Goal: Task Accomplishment & Management: Complete application form

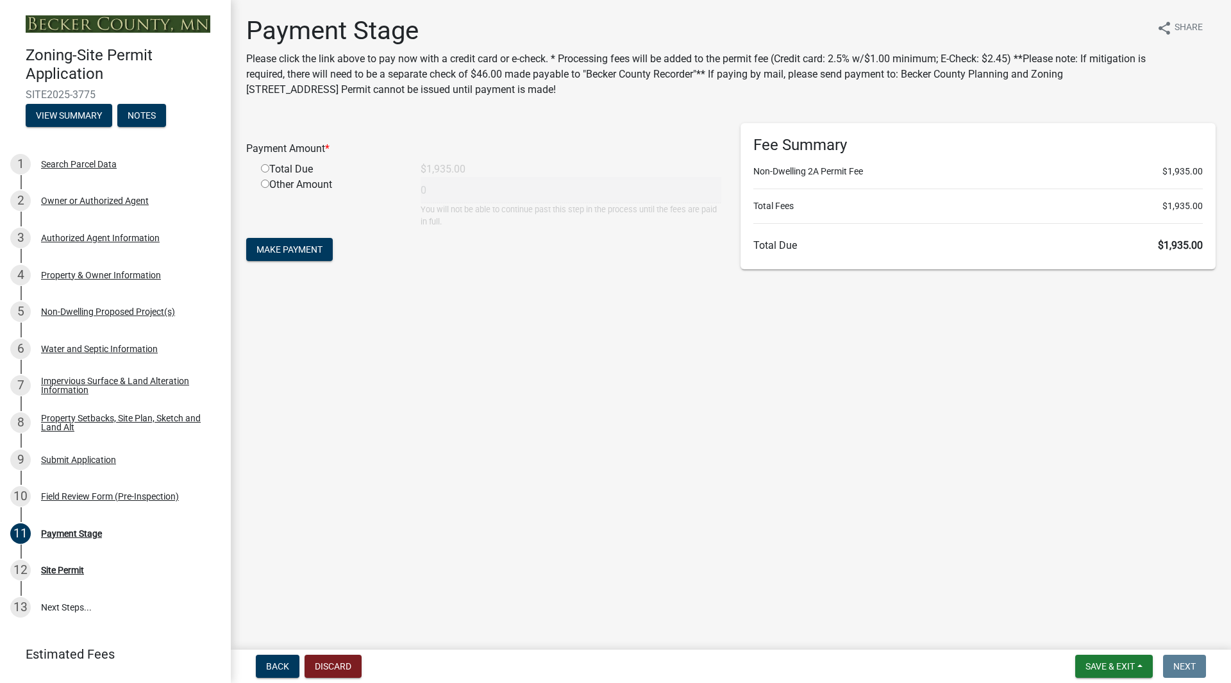
click at [265, 167] on input "radio" at bounding box center [265, 168] width 8 height 8
radio input "true"
type input "1935"
click at [295, 252] on span "Make Payment" at bounding box center [289, 249] width 66 height 10
click at [274, 171] on div "Total Due" at bounding box center [331, 169] width 160 height 15
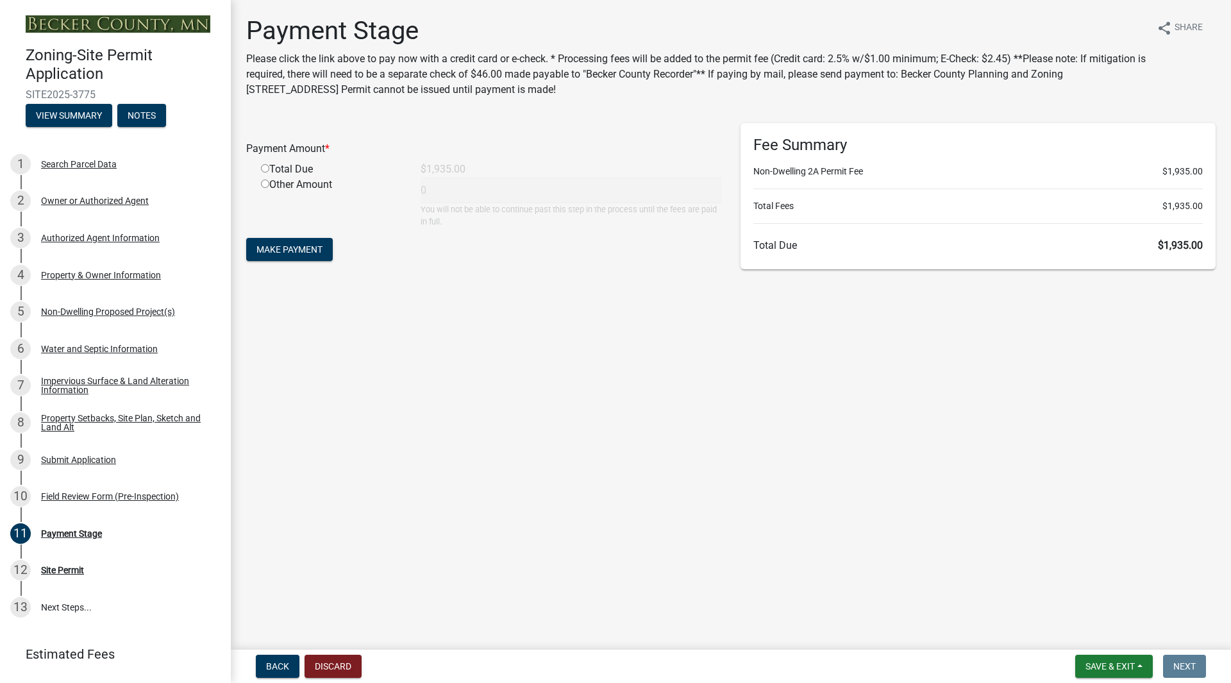
click at [266, 171] on input "radio" at bounding box center [265, 168] width 8 height 8
radio input "true"
type input "1935"
click at [307, 246] on span "Make Payment" at bounding box center [289, 249] width 66 height 10
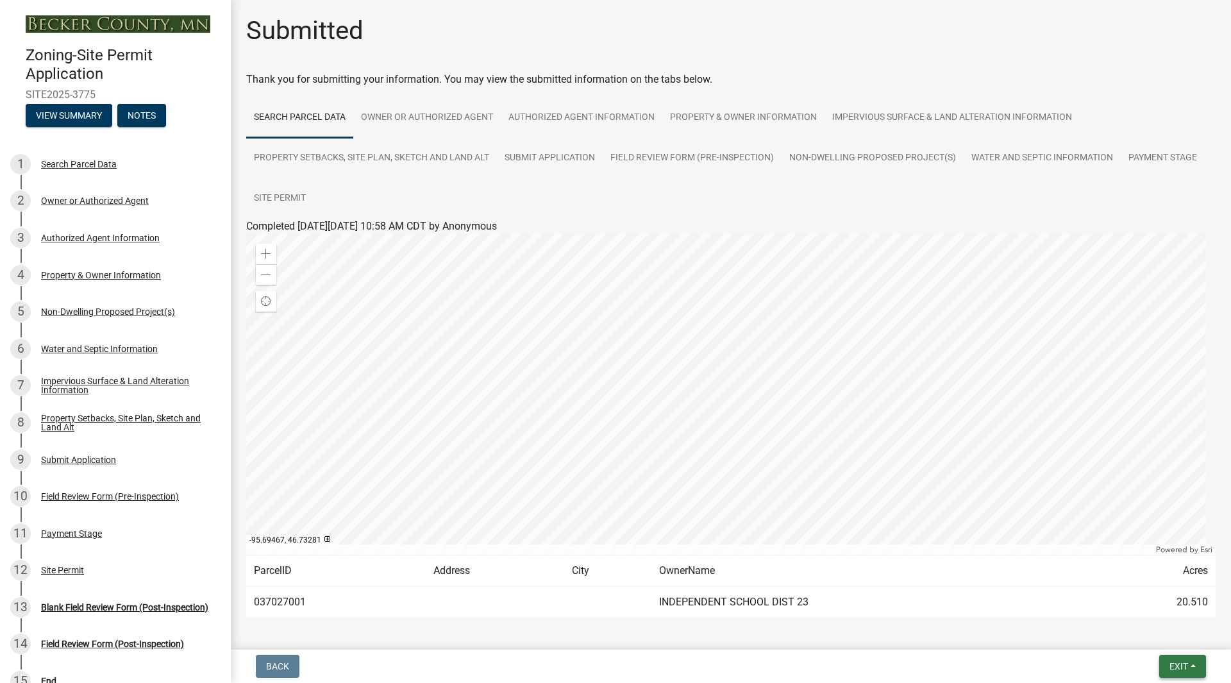
click at [1176, 664] on span "Exit" at bounding box center [1178, 666] width 19 height 10
click at [1149, 631] on button "Save & Exit" at bounding box center [1154, 632] width 103 height 31
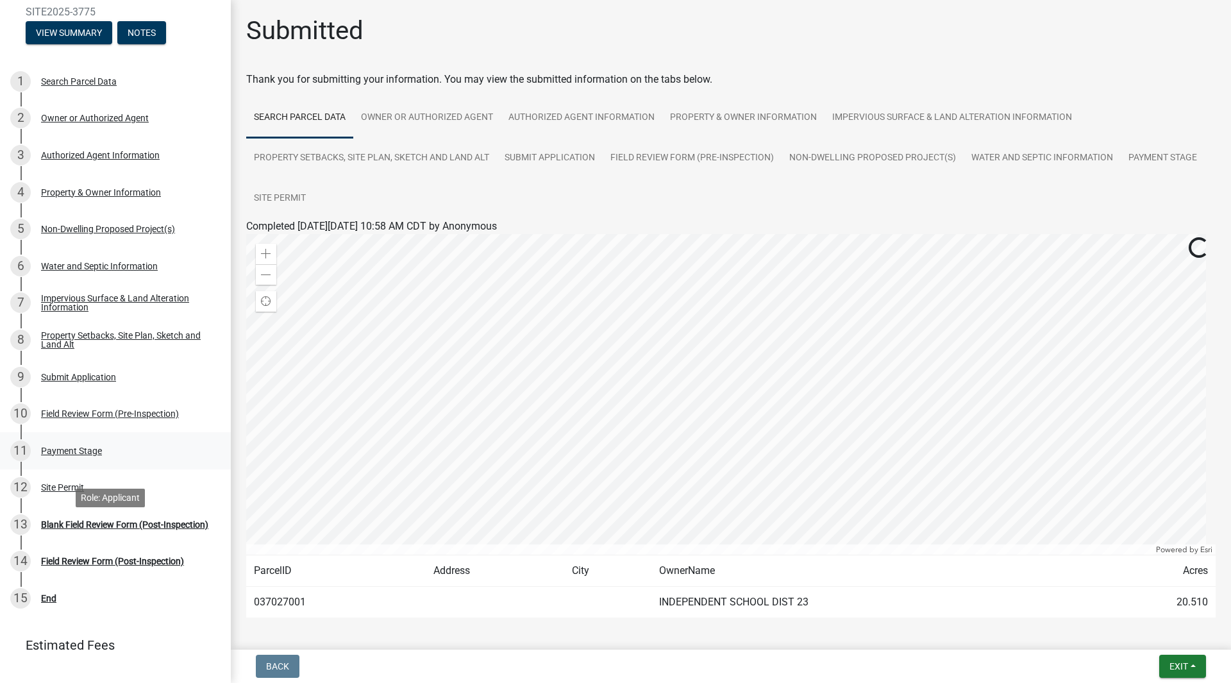
scroll to position [136, 0]
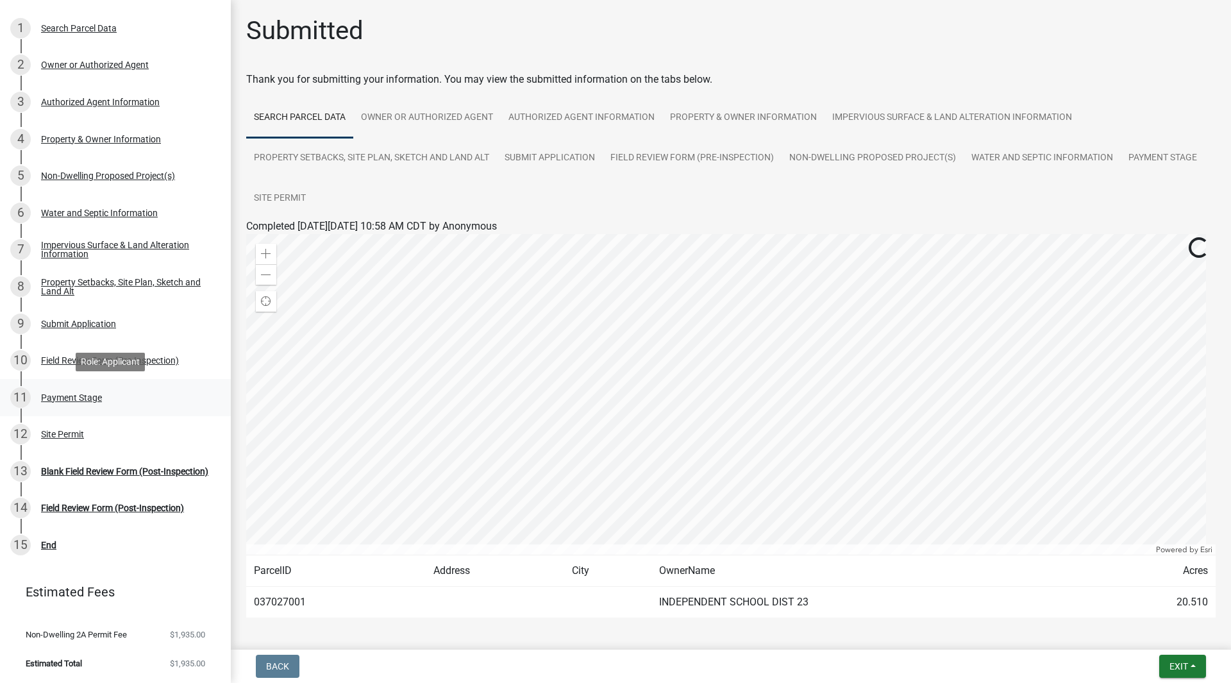
click at [73, 394] on div "Payment Stage" at bounding box center [71, 397] width 61 height 9
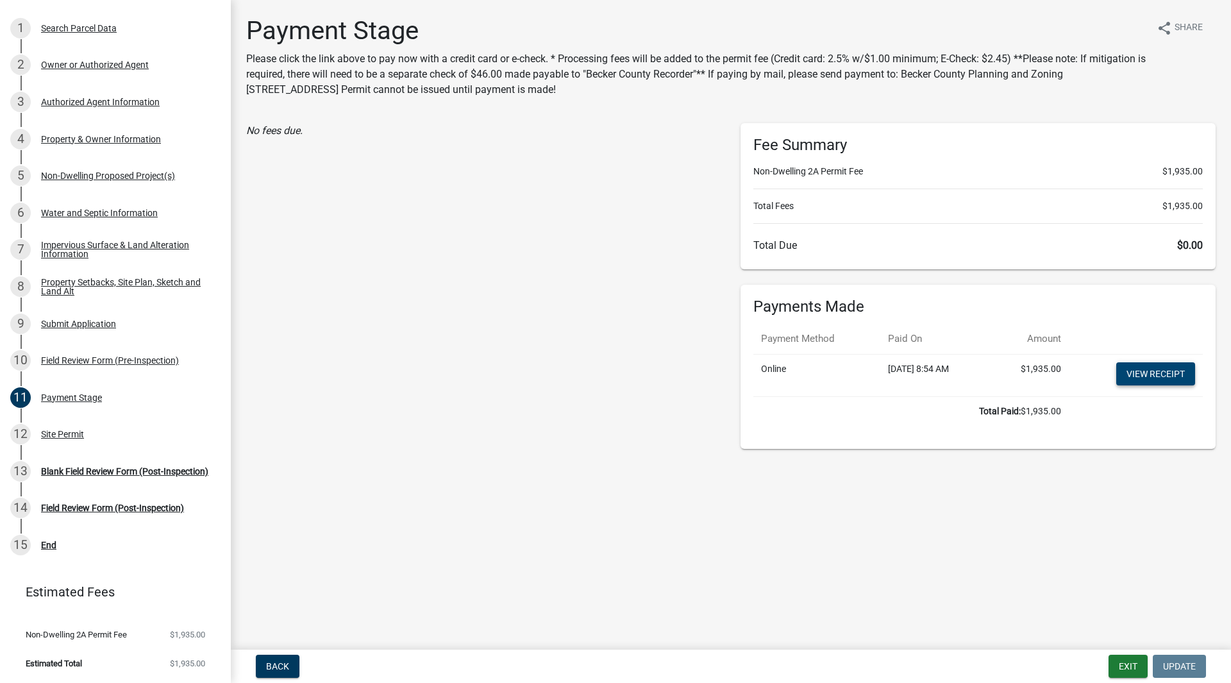
click at [1146, 378] on link "View receipt" at bounding box center [1155, 373] width 79 height 23
click at [58, 424] on div "12 Site Permit" at bounding box center [110, 434] width 200 height 21
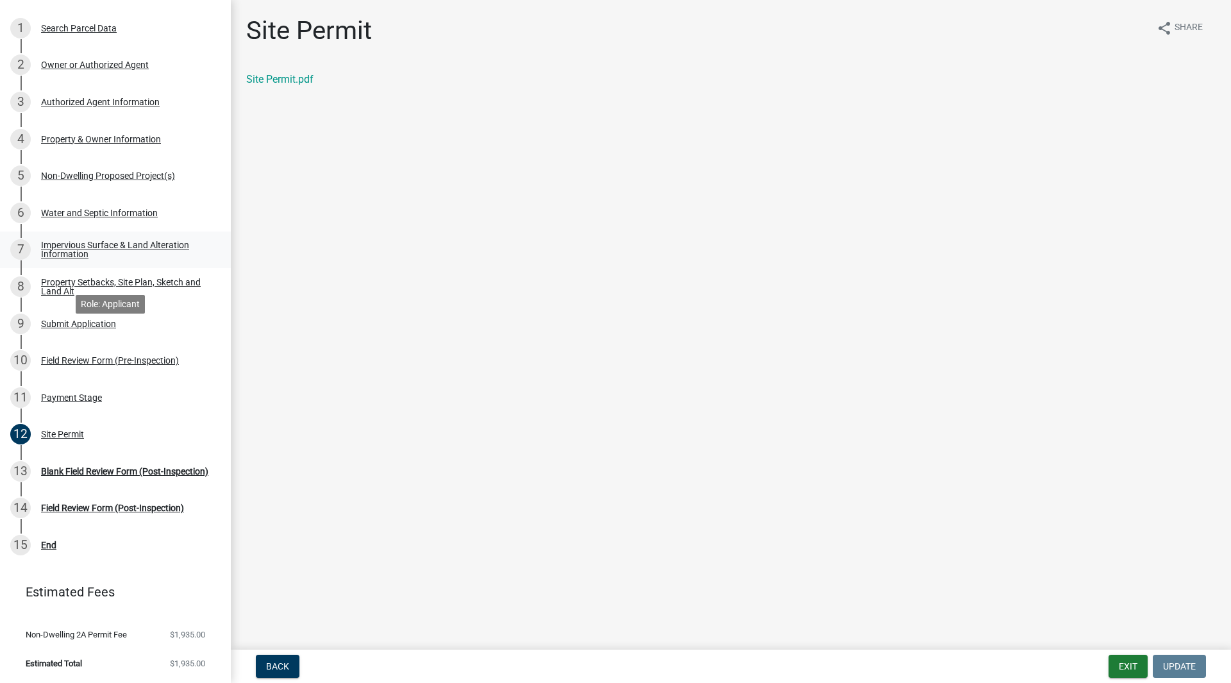
scroll to position [0, 0]
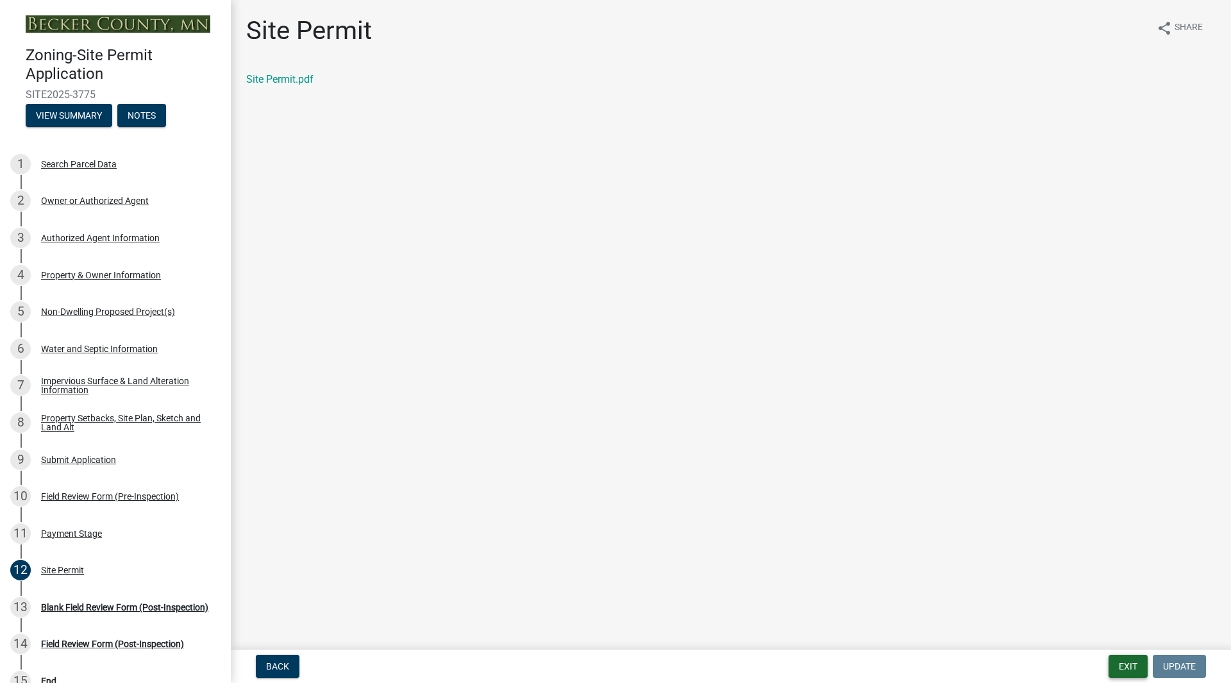
click at [1134, 667] on button "Exit" at bounding box center [1127, 666] width 39 height 23
